Goal: Task Accomplishment & Management: Use online tool/utility

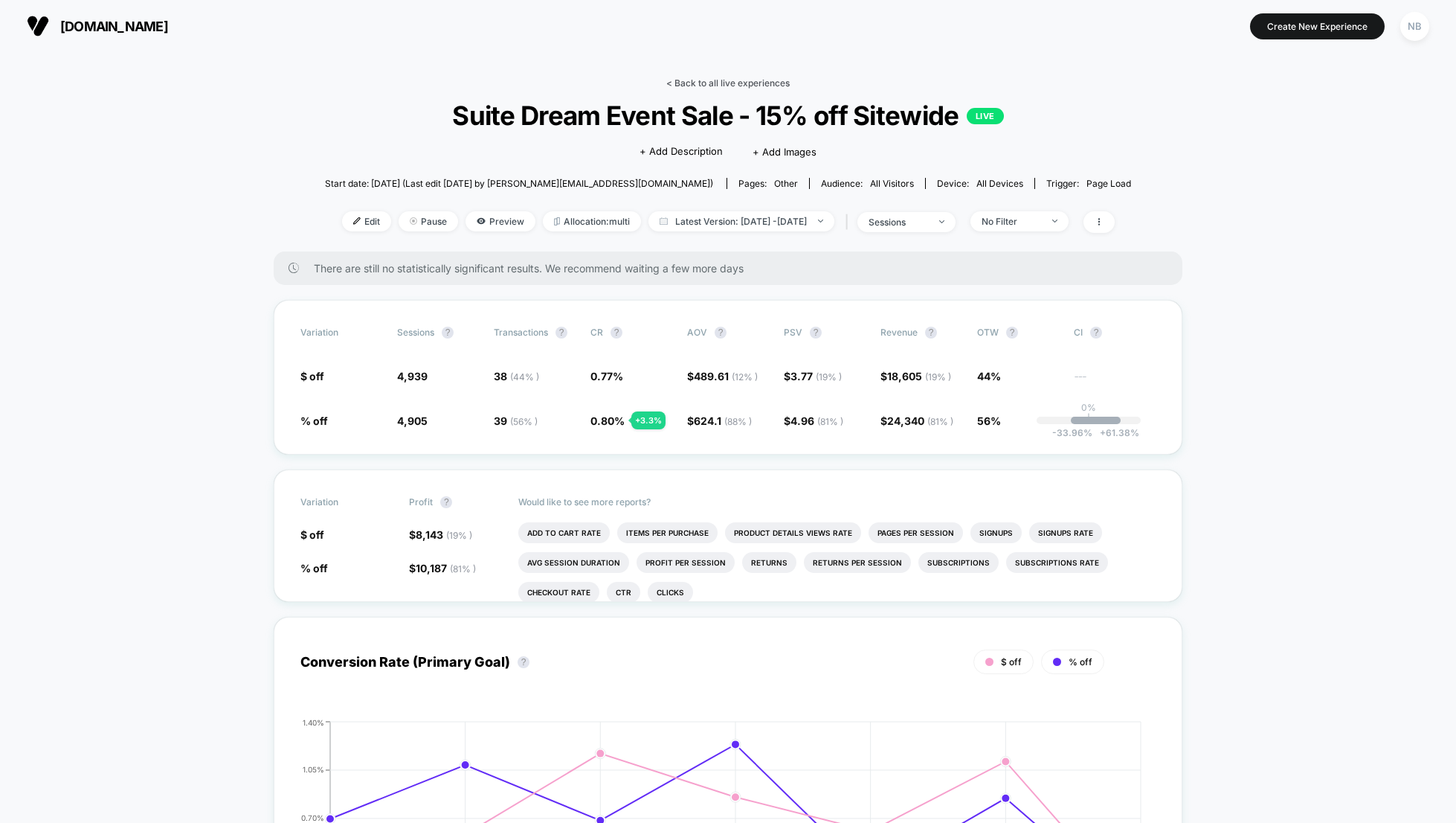
click at [702, 84] on link "< Back to all live experiences" at bounding box center [728, 83] width 123 height 11
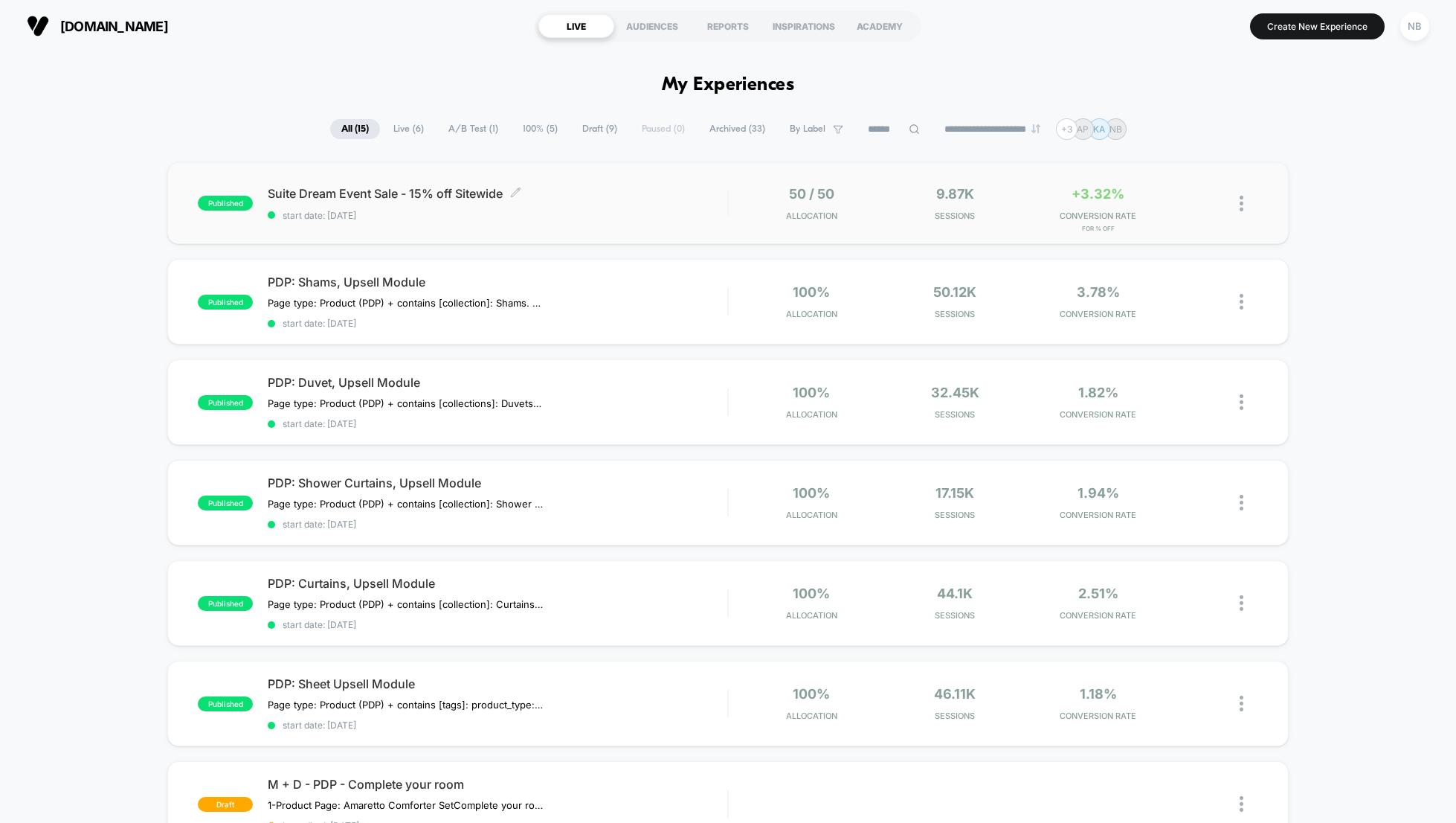
click at [352, 194] on span "Suite Dream Event Sale - 15% off Sitewide Click to edit experience details" at bounding box center [497, 193] width 459 height 15
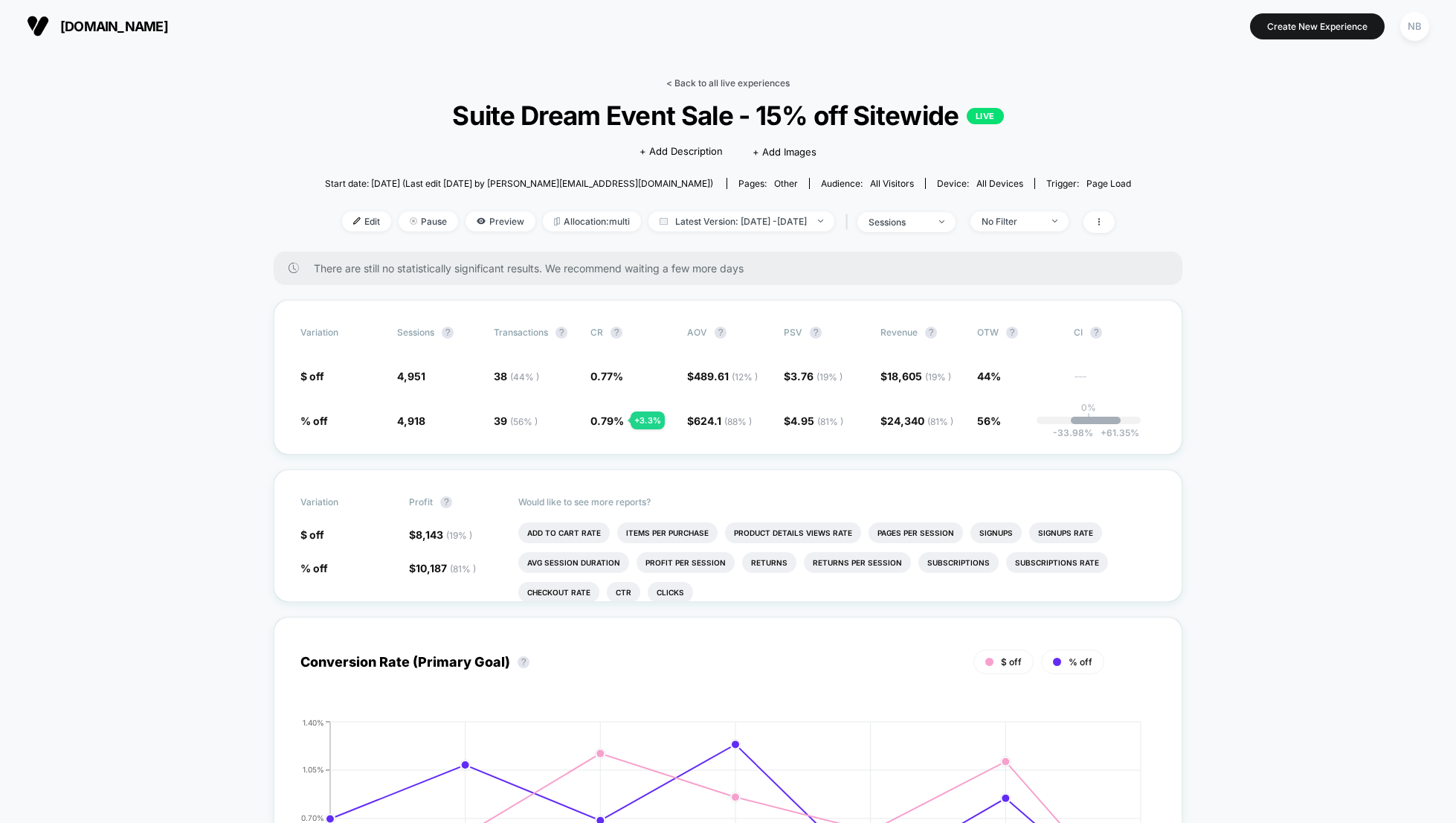
click at [737, 87] on link "< Back to all live experiences" at bounding box center [728, 83] width 123 height 11
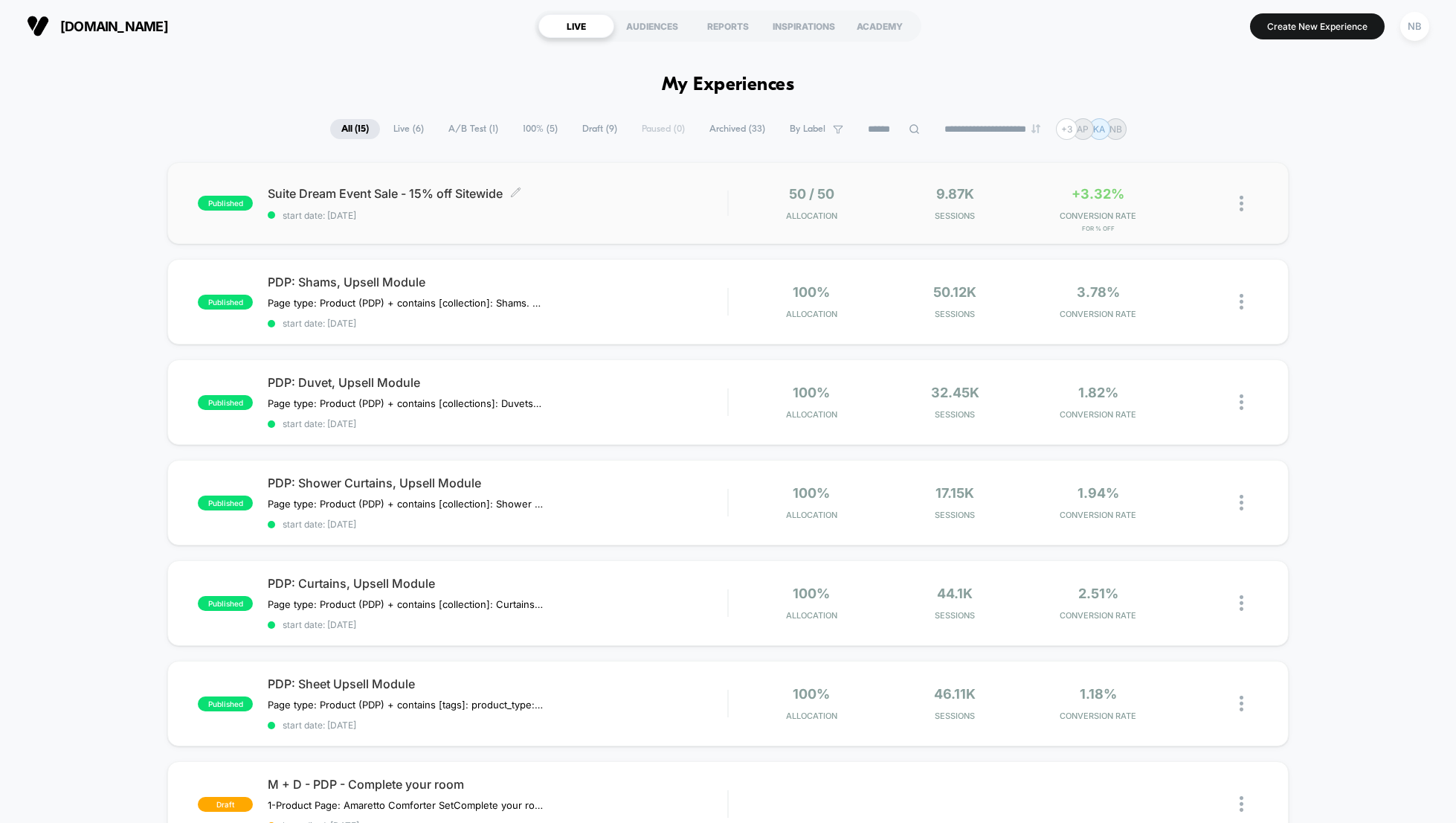
click at [371, 196] on span "Suite Dream Event Sale - 15% off Sitewide Click to edit experience details" at bounding box center [497, 193] width 459 height 15
